Goal: Check status: Check status

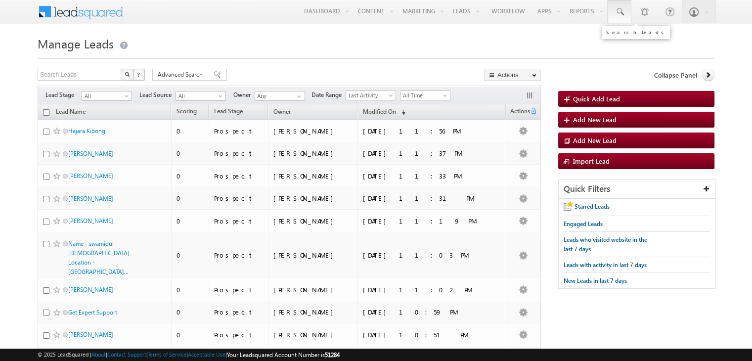
click at [623, 14] on span at bounding box center [620, 12] width 10 height 10
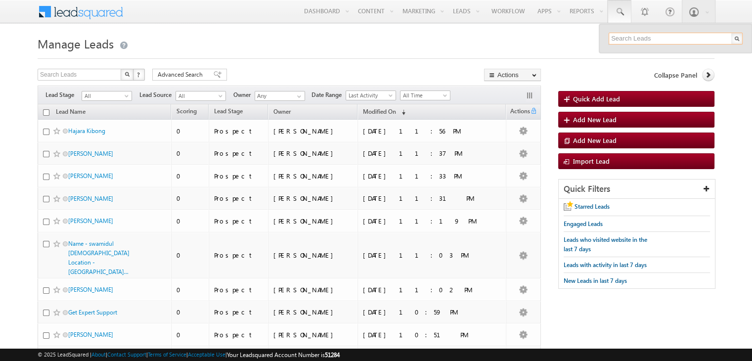
click at [651, 41] on input "text" at bounding box center [676, 39] width 134 height 12
paste input "8909382976"
type input "8909382976"
click at [670, 42] on input "8909382976" at bounding box center [676, 39] width 134 height 12
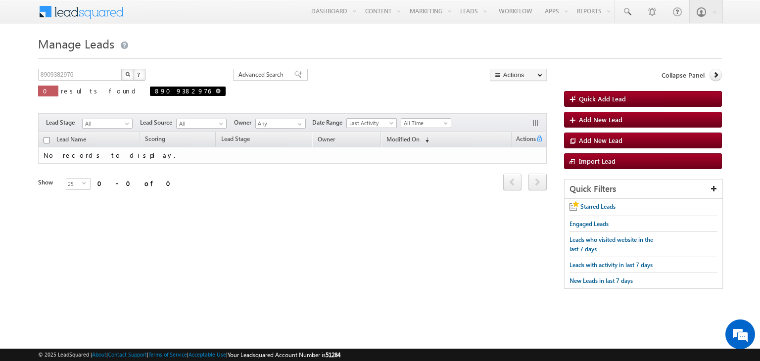
click at [216, 91] on span at bounding box center [218, 91] width 5 height 5
type input "Search Leads"
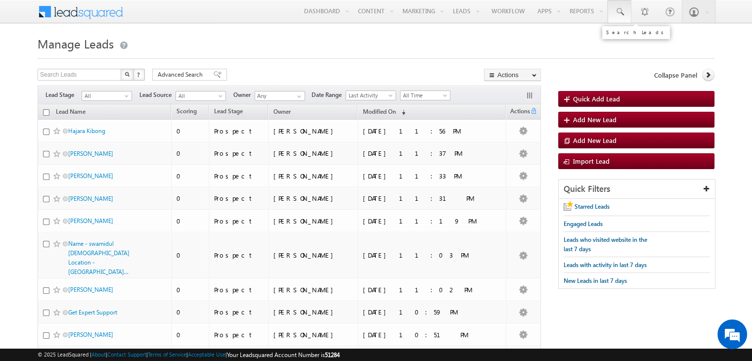
click at [622, 14] on span at bounding box center [620, 12] width 10 height 10
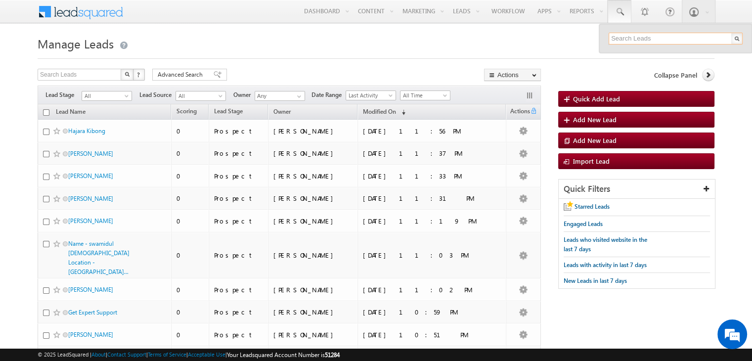
click at [649, 38] on input "text" at bounding box center [676, 39] width 134 height 12
paste input "8909382976"
type input "8909382976"
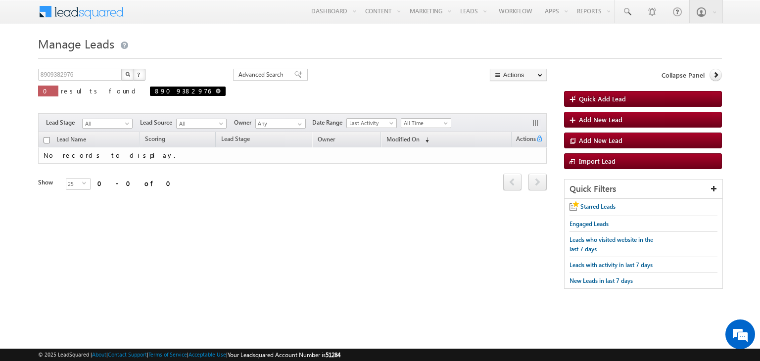
click at [150, 89] on span "8909382976" at bounding box center [188, 91] width 76 height 9
click at [216, 89] on span at bounding box center [218, 91] width 5 height 5
type input "Search Leads"
